Goal: Information Seeking & Learning: Learn about a topic

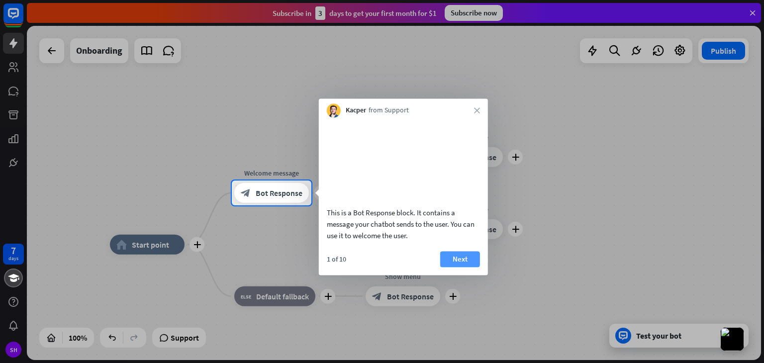
click at [469, 267] on button "Next" at bounding box center [460, 259] width 40 height 16
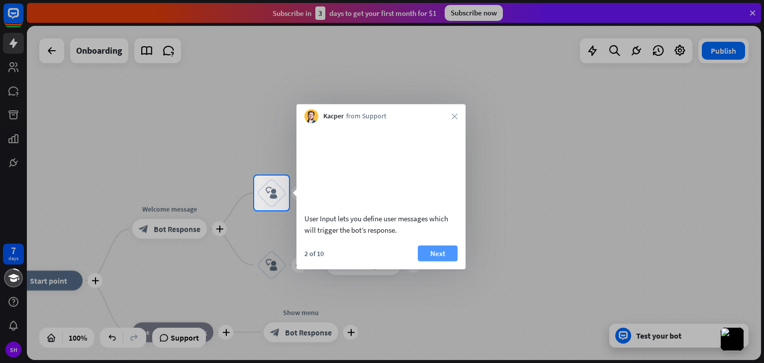
click at [441, 261] on button "Next" at bounding box center [438, 253] width 40 height 16
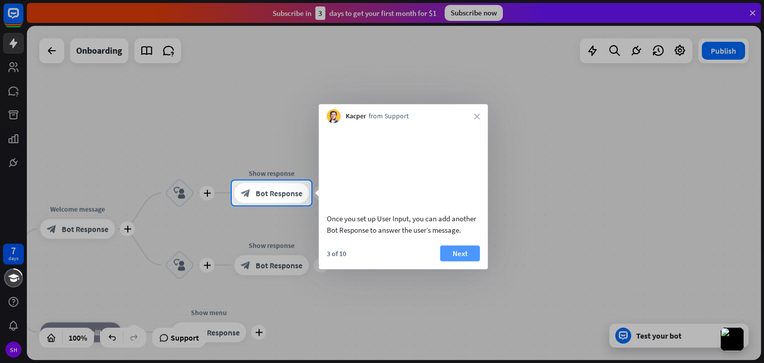
click at [448, 261] on button "Next" at bounding box center [460, 253] width 40 height 16
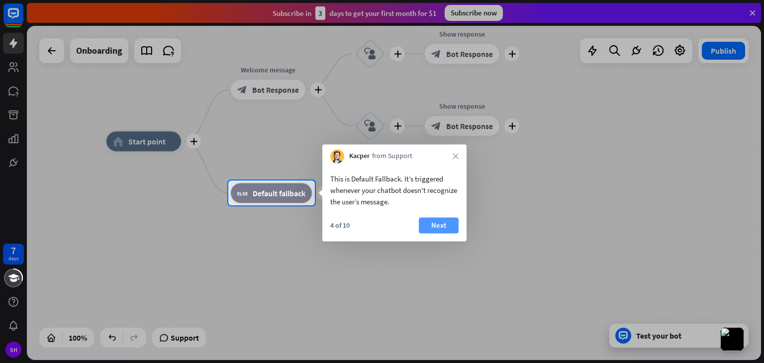
click at [442, 226] on button "Next" at bounding box center [439, 225] width 40 height 16
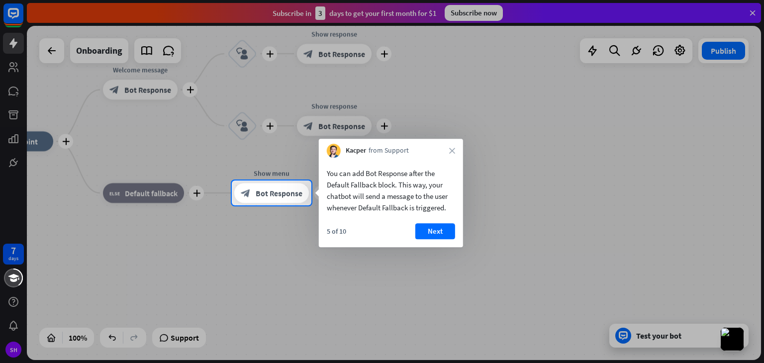
click at [422, 229] on button "Next" at bounding box center [435, 231] width 40 height 16
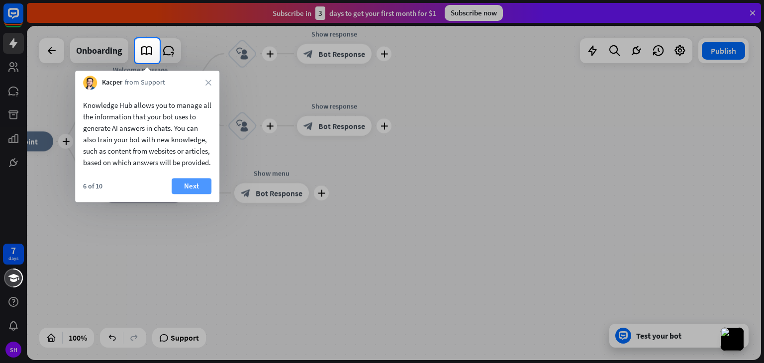
click at [193, 194] on button "Next" at bounding box center [192, 186] width 40 height 16
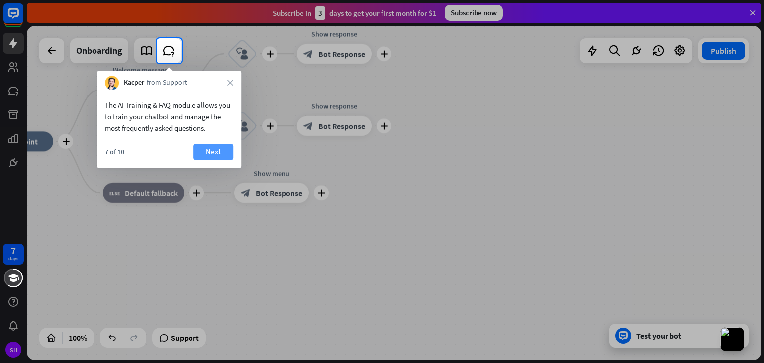
click at [218, 156] on button "Next" at bounding box center [213, 152] width 40 height 16
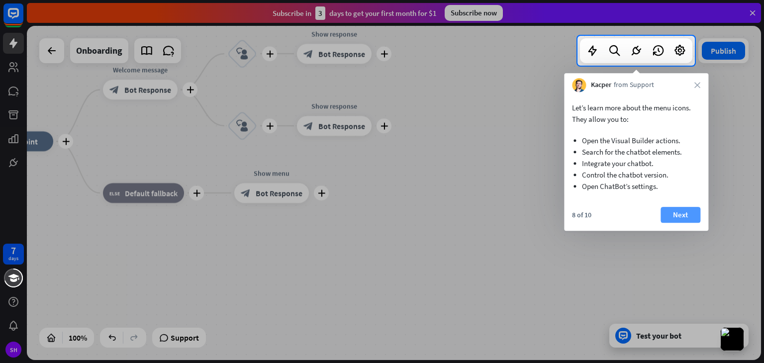
click at [672, 213] on button "Next" at bounding box center [680, 215] width 40 height 16
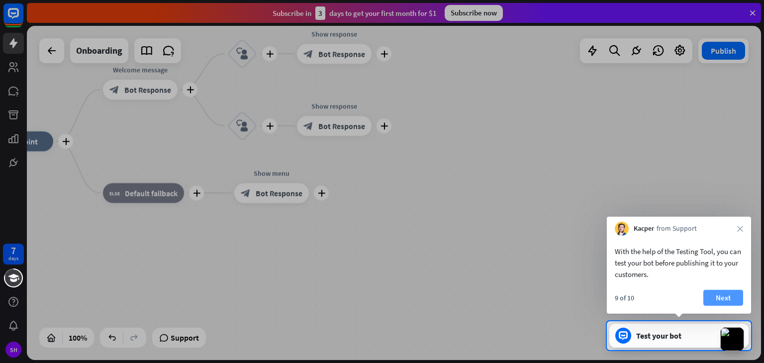
click at [732, 295] on button "Next" at bounding box center [723, 298] width 40 height 16
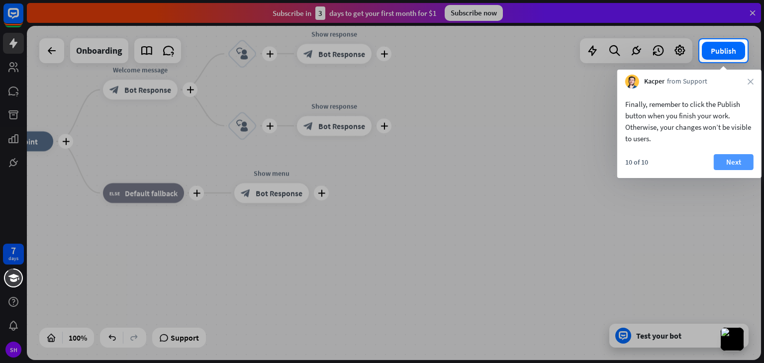
click at [730, 167] on button "Next" at bounding box center [734, 162] width 40 height 16
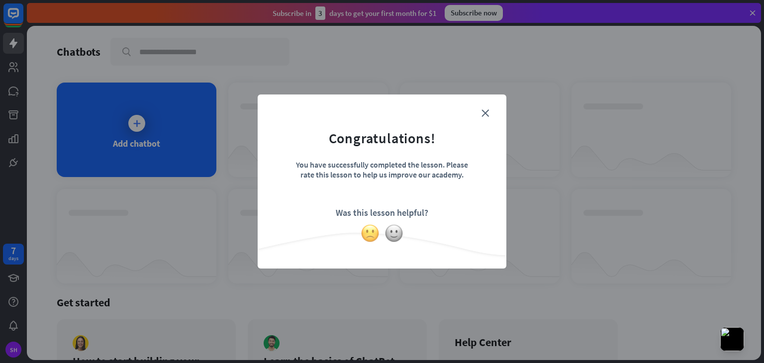
click at [366, 233] on img at bounding box center [370, 233] width 19 height 19
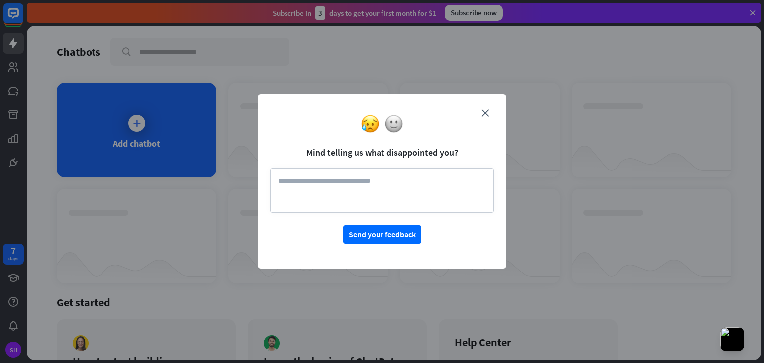
click at [386, 184] on textarea at bounding box center [382, 190] width 224 height 45
click at [382, 184] on textarea "*********" at bounding box center [382, 190] width 224 height 45
type textarea "**********"
drag, startPoint x: 384, startPoint y: 236, endPoint x: 388, endPoint y: 243, distance: 8.0
click at [387, 241] on button "Send your feedback" at bounding box center [382, 234] width 78 height 18
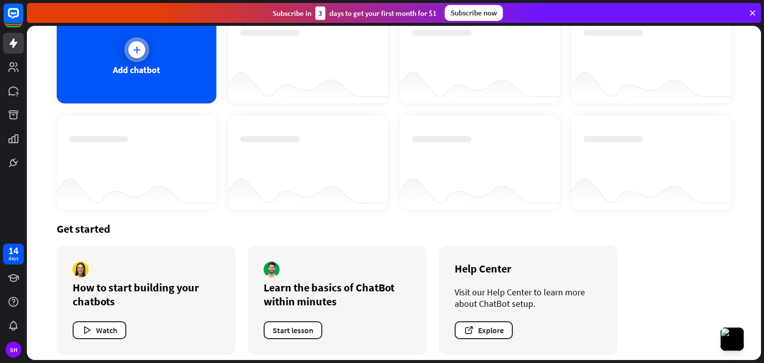
scroll to position [80, 0]
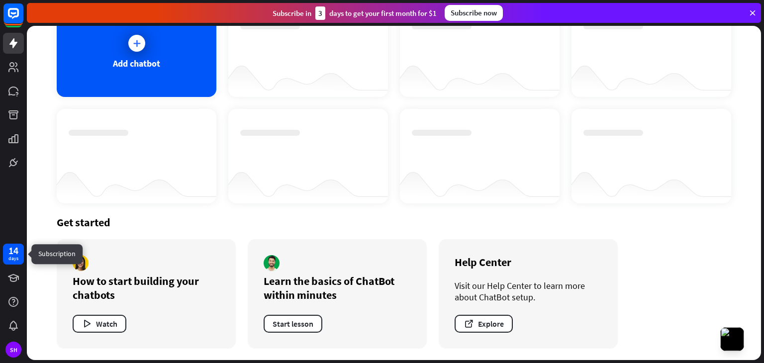
click at [9, 250] on div "14" at bounding box center [13, 250] width 10 height 9
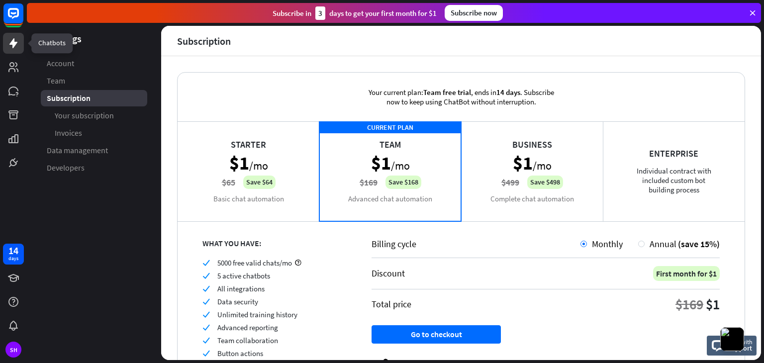
click at [17, 44] on icon at bounding box center [13, 43] width 12 height 12
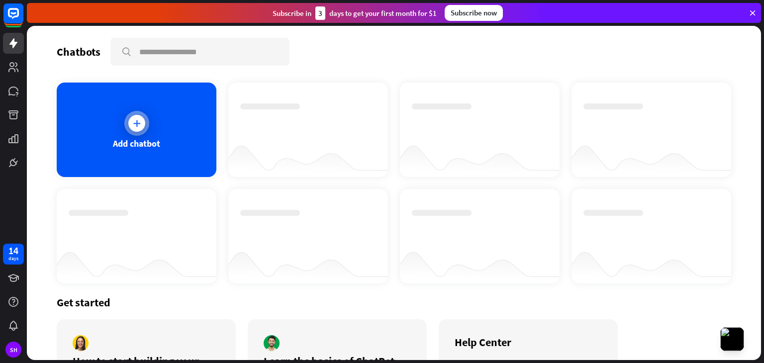
scroll to position [80, 0]
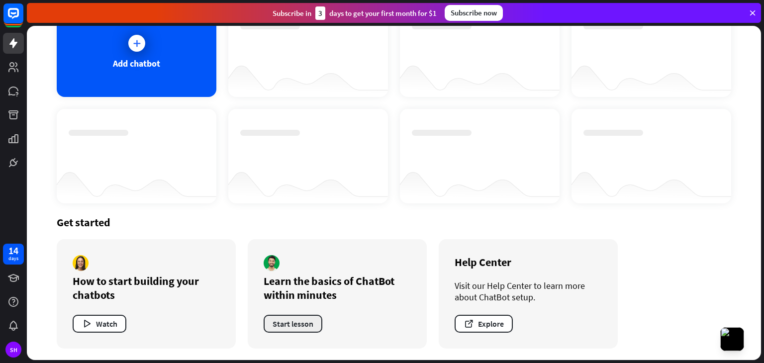
click at [302, 320] on button "Start lesson" at bounding box center [293, 324] width 59 height 18
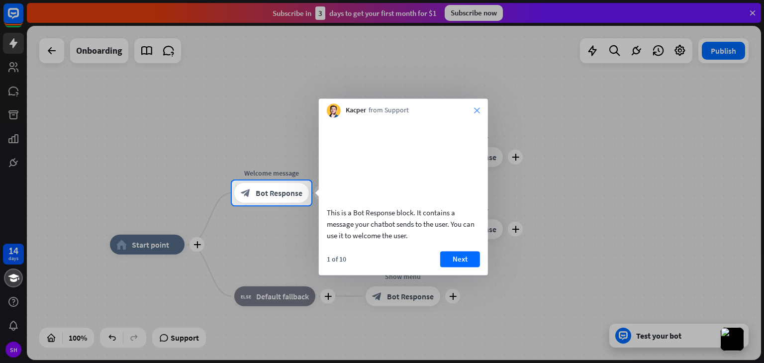
click at [475, 110] on icon "close" at bounding box center [477, 110] width 6 height 6
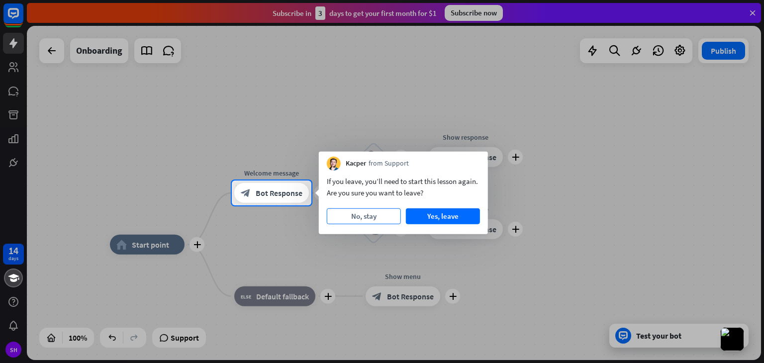
click at [351, 214] on button "No, stay" at bounding box center [364, 216] width 74 height 16
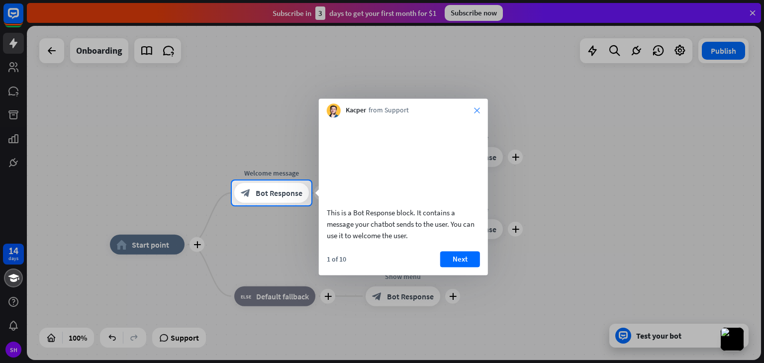
click at [479, 110] on icon "close" at bounding box center [477, 110] width 6 height 6
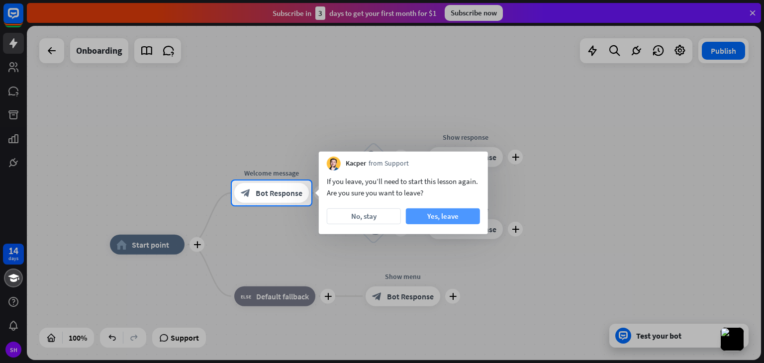
click at [451, 216] on button "Yes, leave" at bounding box center [443, 216] width 74 height 16
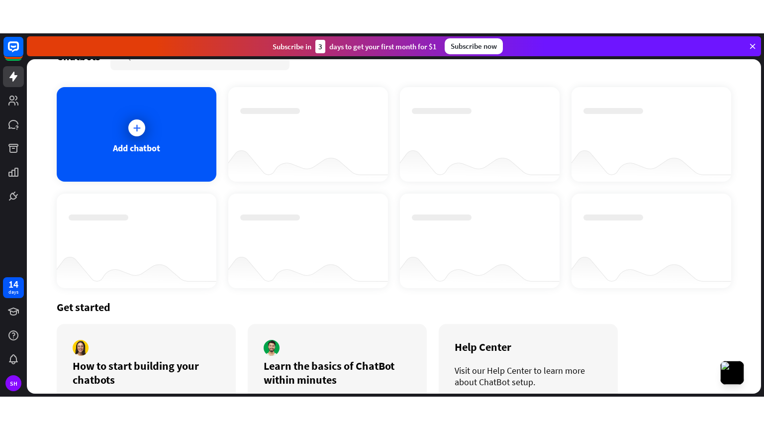
scroll to position [80, 0]
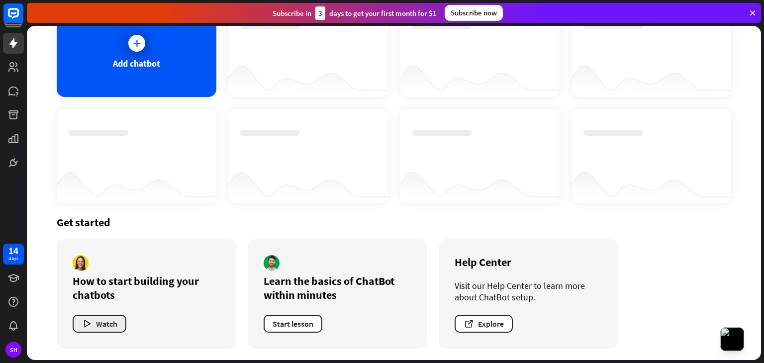
click at [92, 323] on icon "button" at bounding box center [87, 324] width 10 height 10
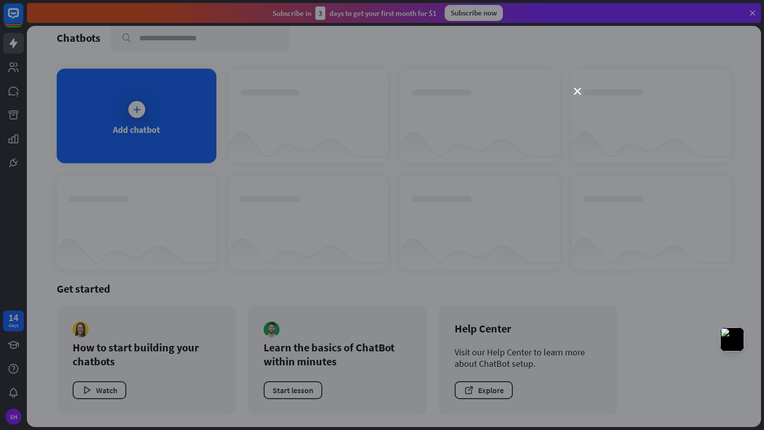
scroll to position [13, 0]
